Goal: Task Accomplishment & Management: Use online tool/utility

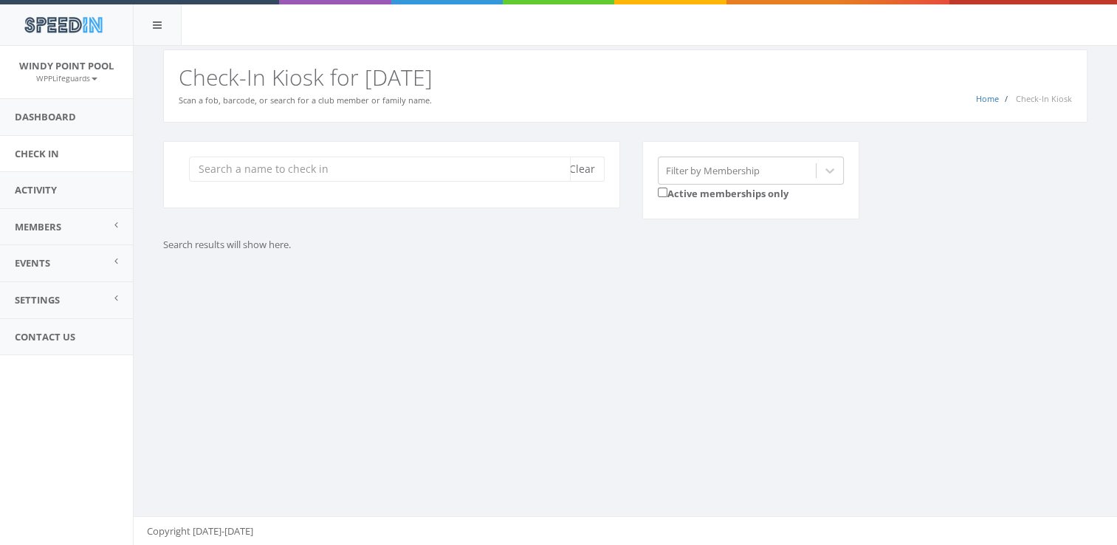
click at [336, 175] on input "search" at bounding box center [380, 168] width 382 height 25
type input "C"
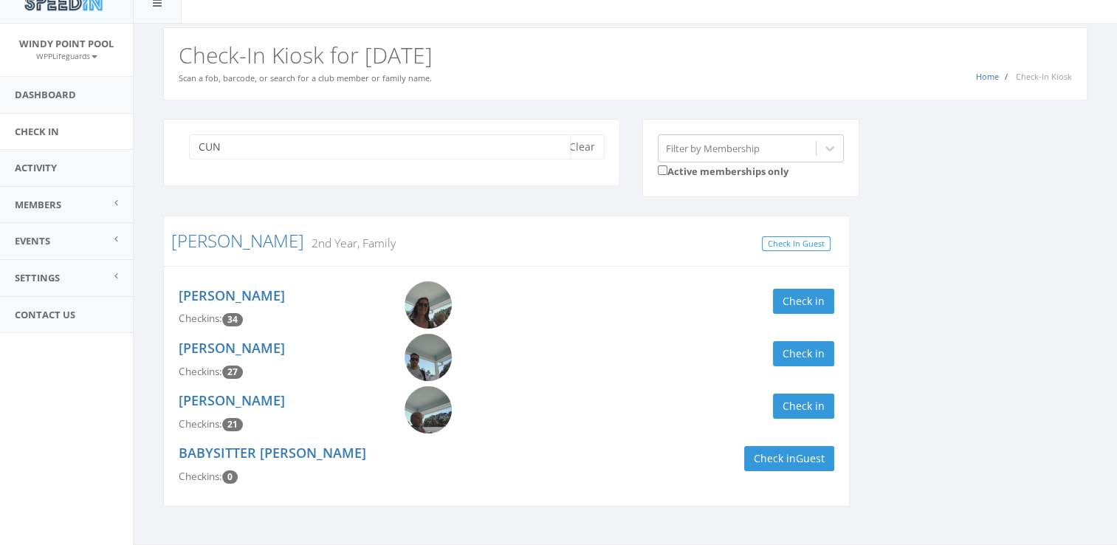
scroll to position [27, 0]
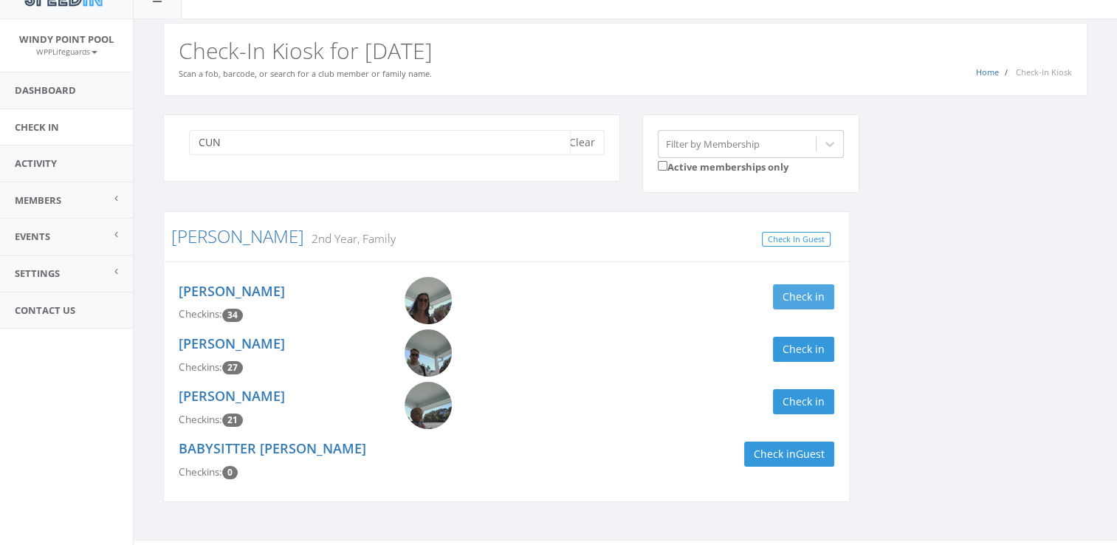
type input "CUN"
click at [799, 291] on button "Check in" at bounding box center [803, 296] width 61 height 25
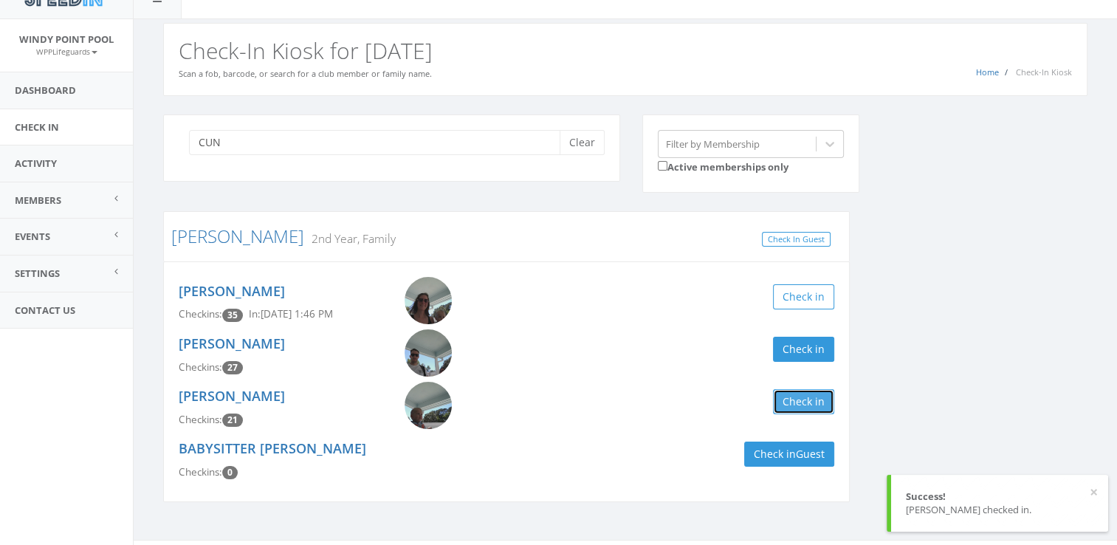
click at [809, 403] on button "Check in" at bounding box center [803, 401] width 61 height 25
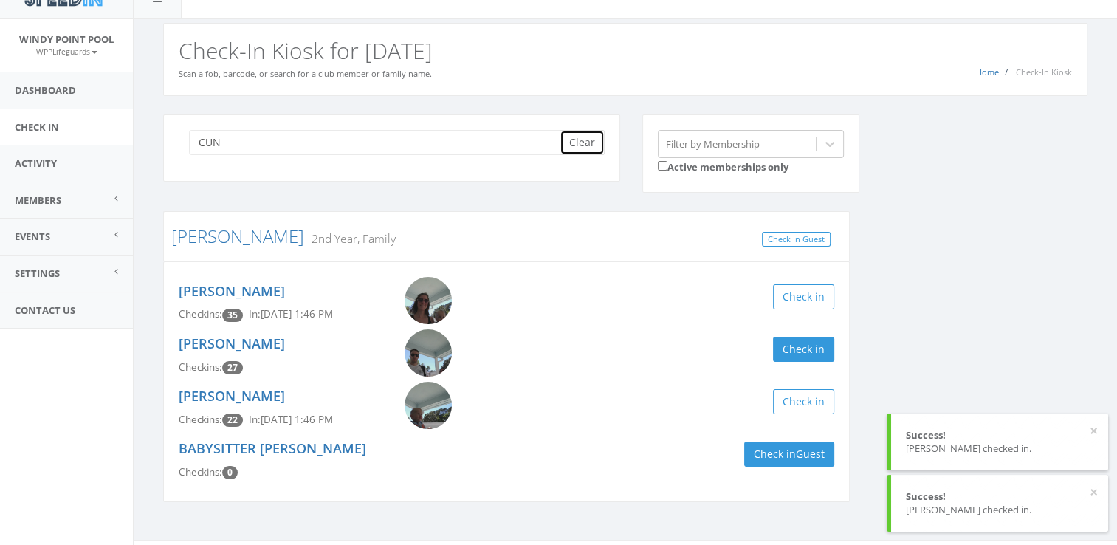
click at [585, 137] on button "Clear" at bounding box center [582, 142] width 45 height 25
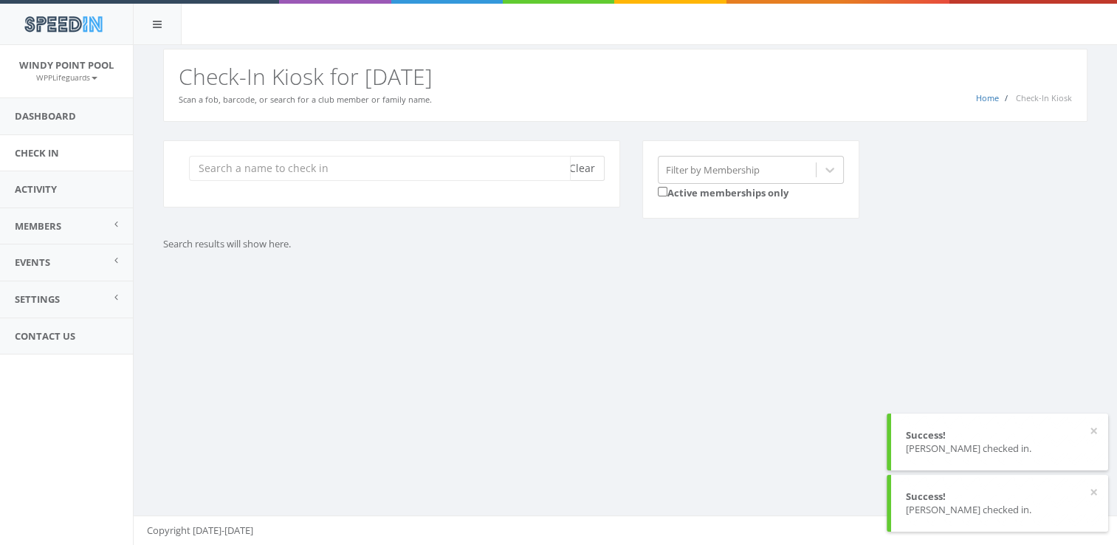
scroll to position [0, 0]
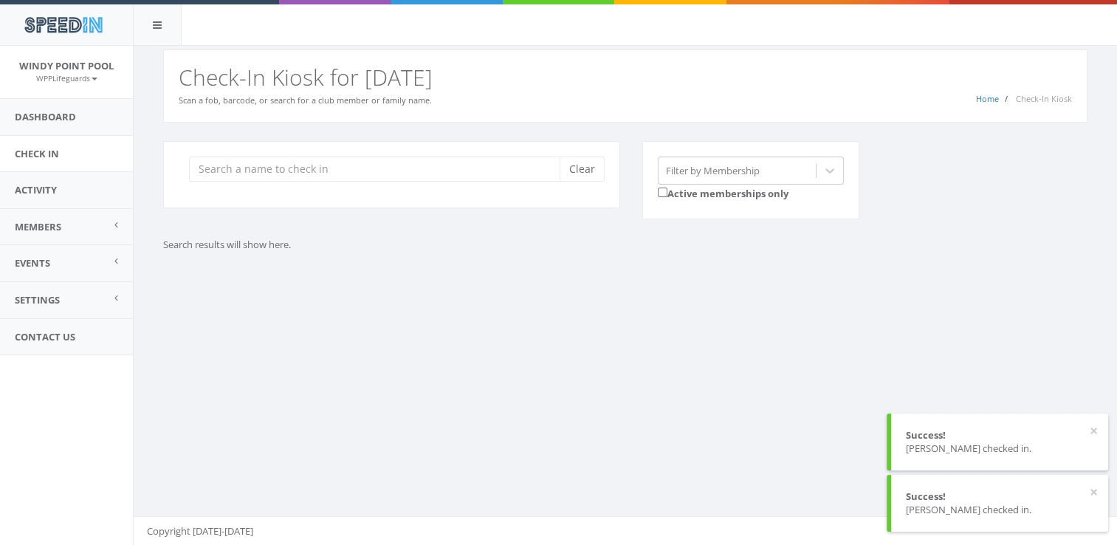
click at [570, 270] on div "Clear Filter by Membership Active memberships only Search results will show her…" at bounding box center [625, 215] width 983 height 185
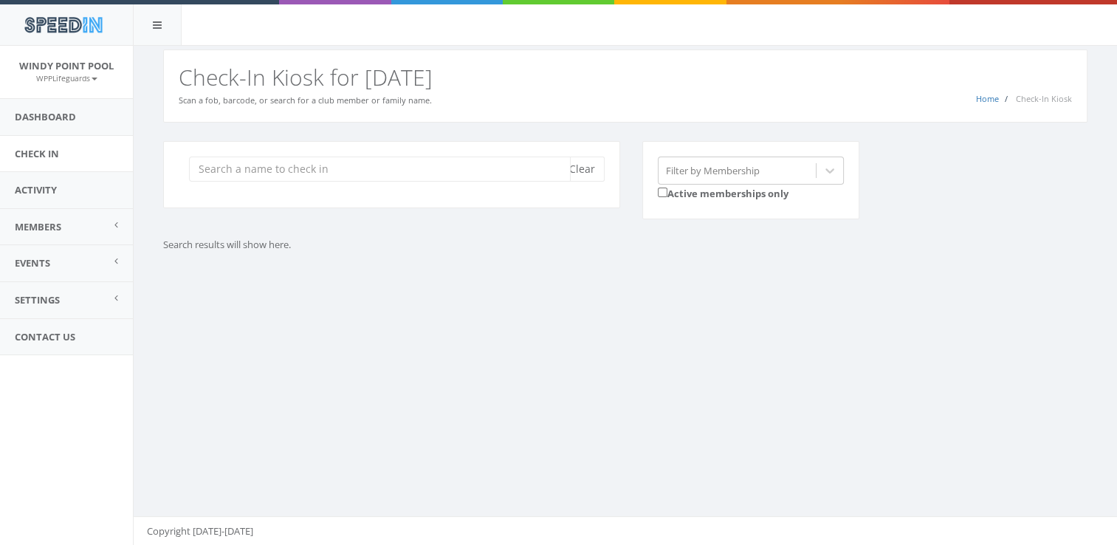
click at [321, 165] on input "search" at bounding box center [380, 168] width 382 height 25
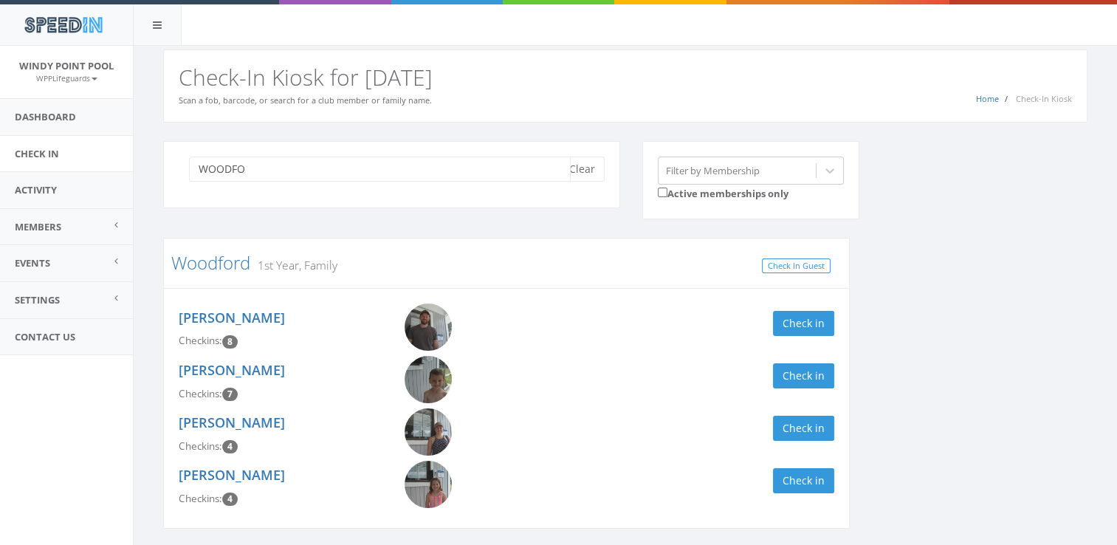
scroll to position [49, 0]
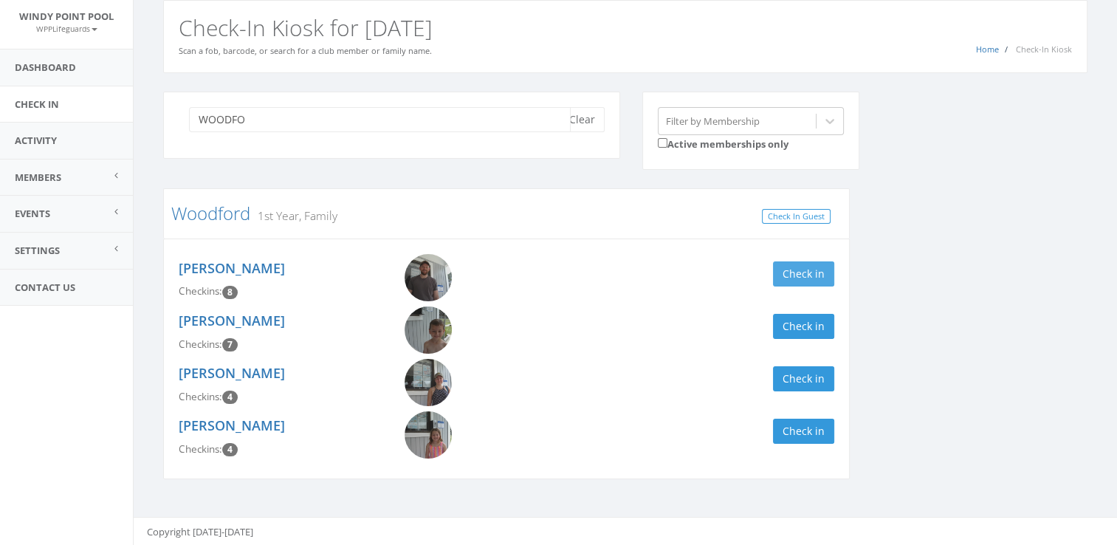
type input "WOODFO"
click at [812, 273] on button "Check in" at bounding box center [803, 273] width 61 height 25
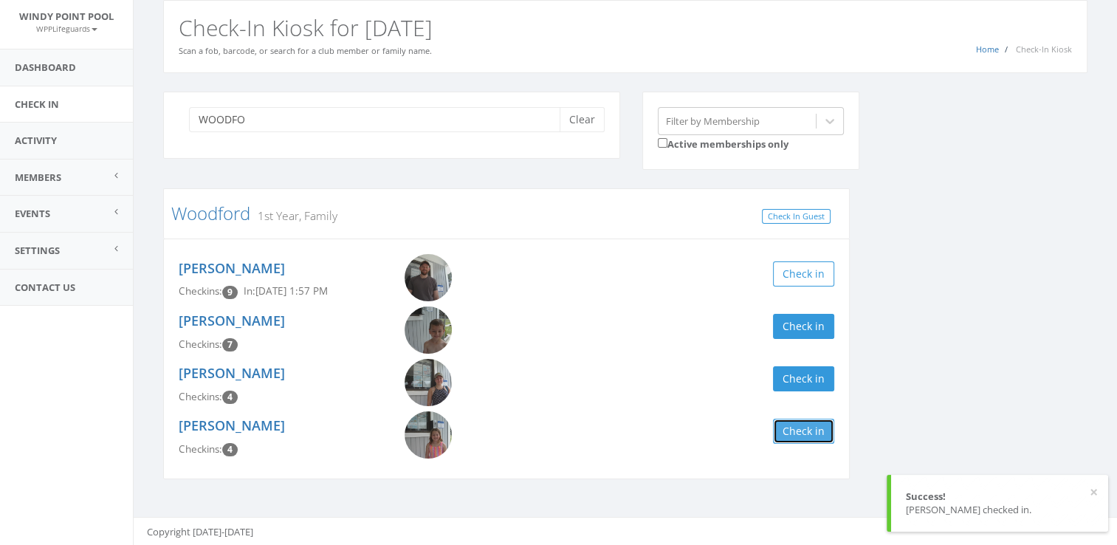
click at [813, 427] on button "Check in" at bounding box center [803, 431] width 61 height 25
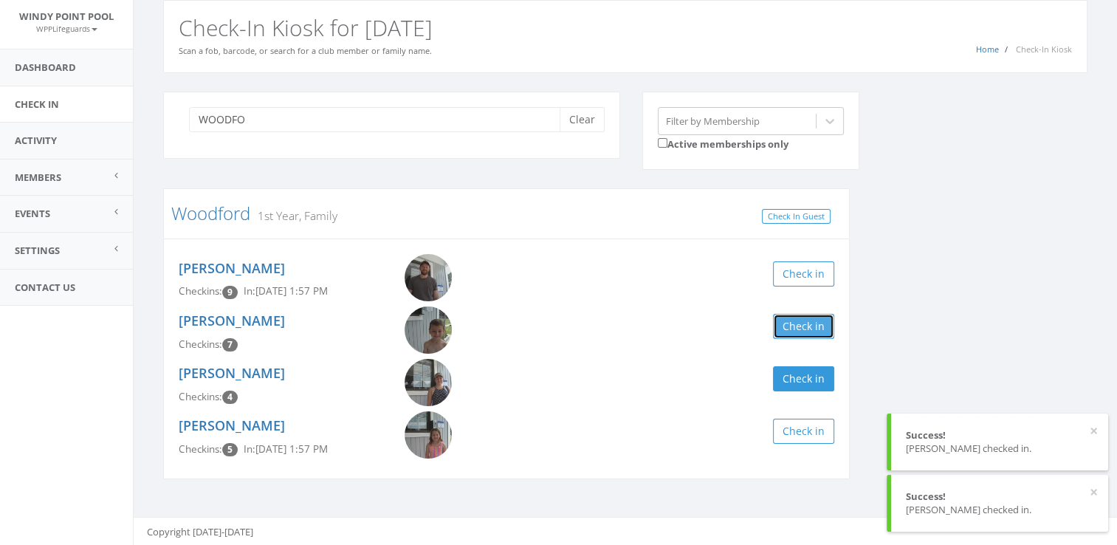
click at [797, 314] on button "Check in" at bounding box center [803, 326] width 61 height 25
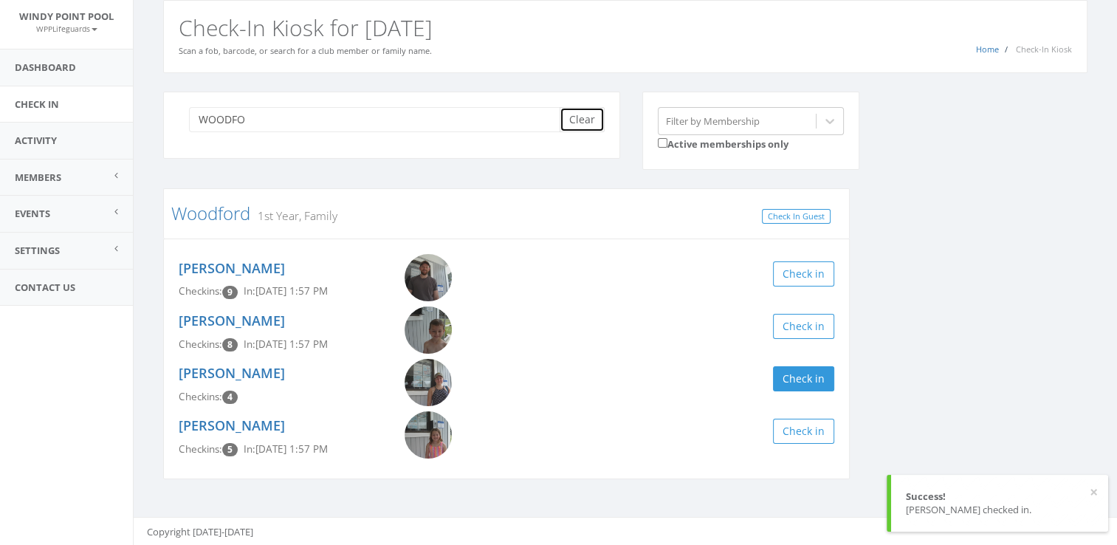
click at [582, 122] on button "Clear" at bounding box center [582, 119] width 45 height 25
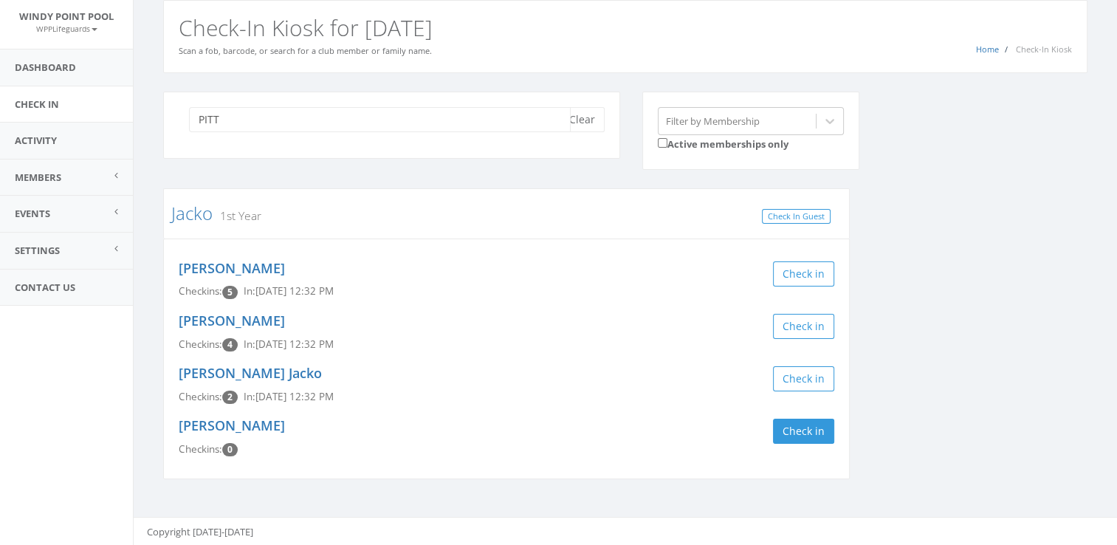
type input "PITT"
